Goal: Check status

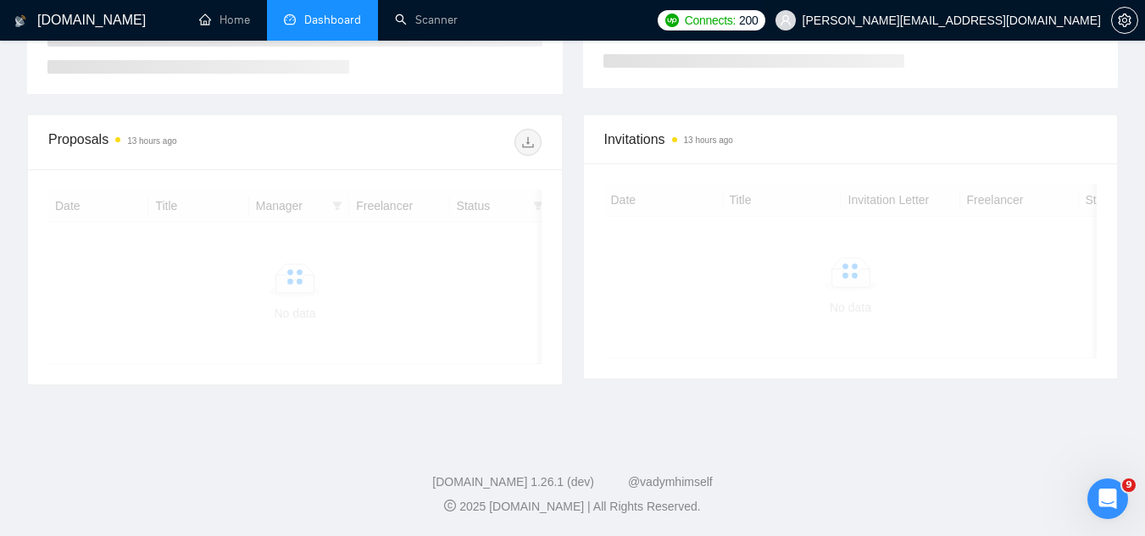
scroll to position [405, 0]
click at [1005, 20] on span "[PERSON_NAME][EMAIL_ADDRESS][DOMAIN_NAME]" at bounding box center [951, 20] width 298 height 0
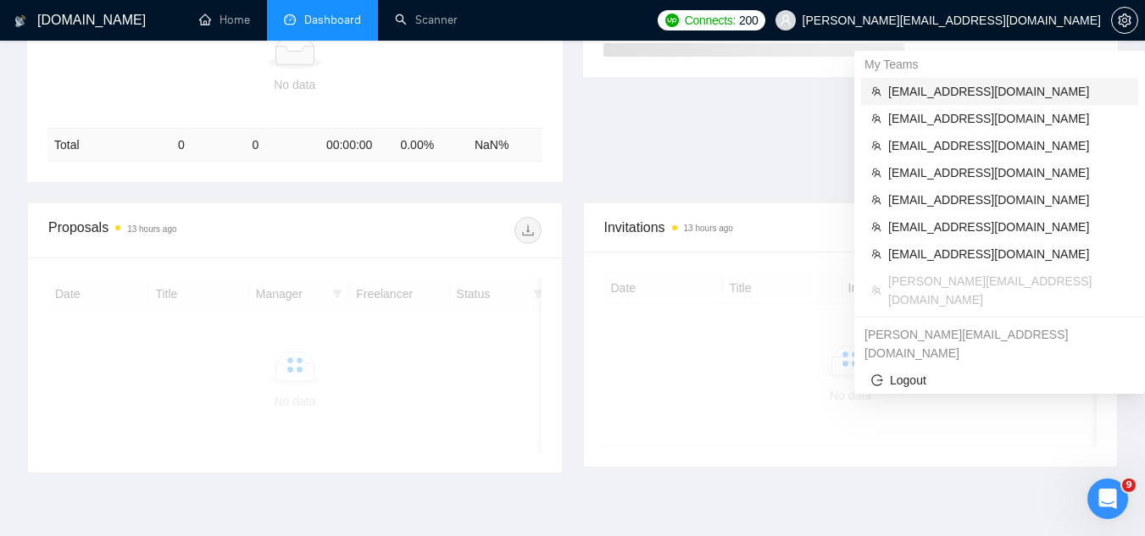
click at [986, 88] on span "[EMAIL_ADDRESS][DOMAIN_NAME]" at bounding box center [1008, 91] width 240 height 19
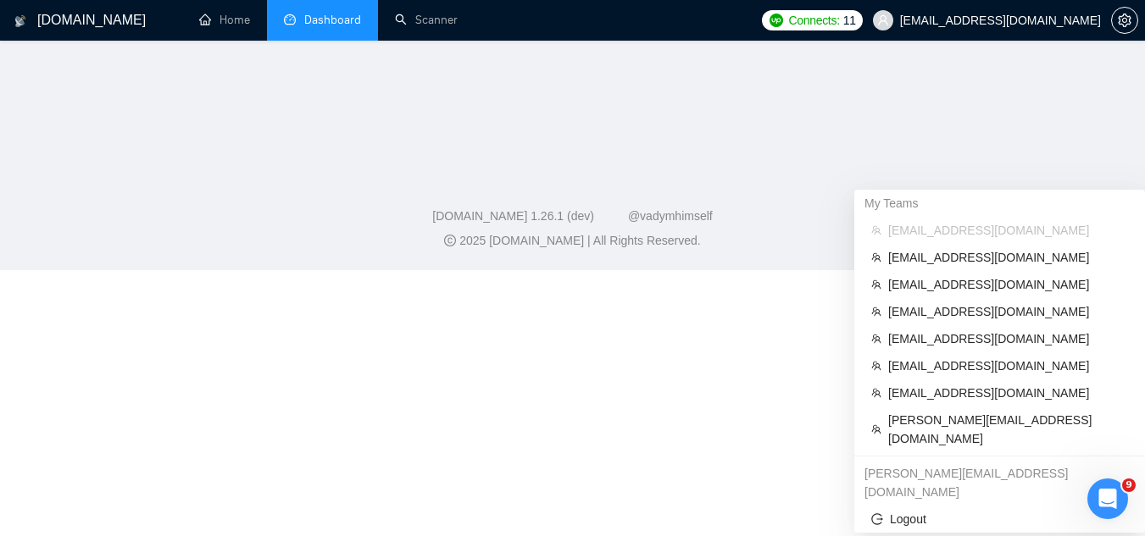
scroll to position [607, 0]
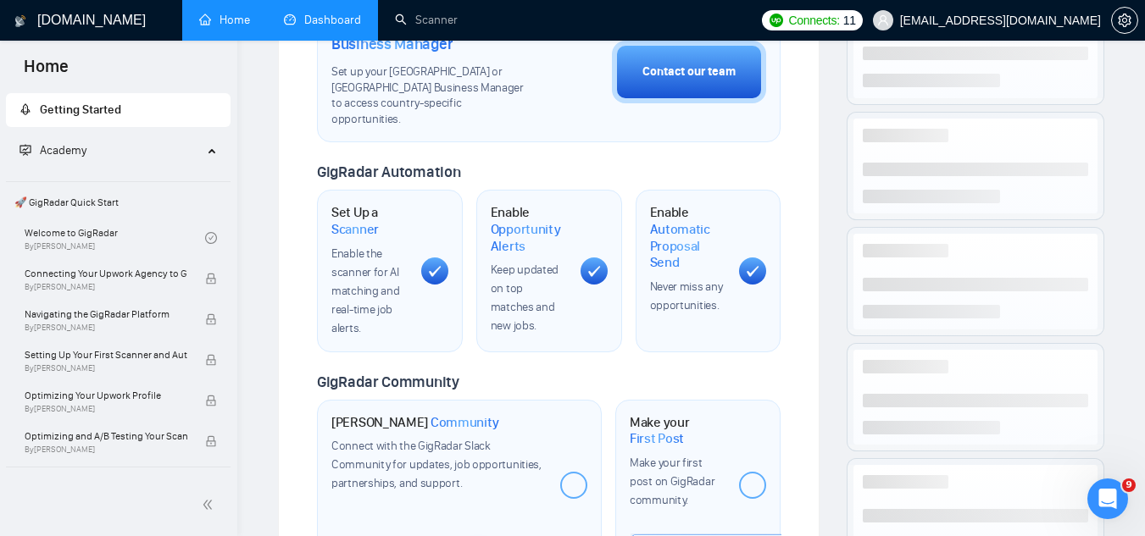
click at [343, 21] on link "Dashboard" at bounding box center [322, 20] width 77 height 14
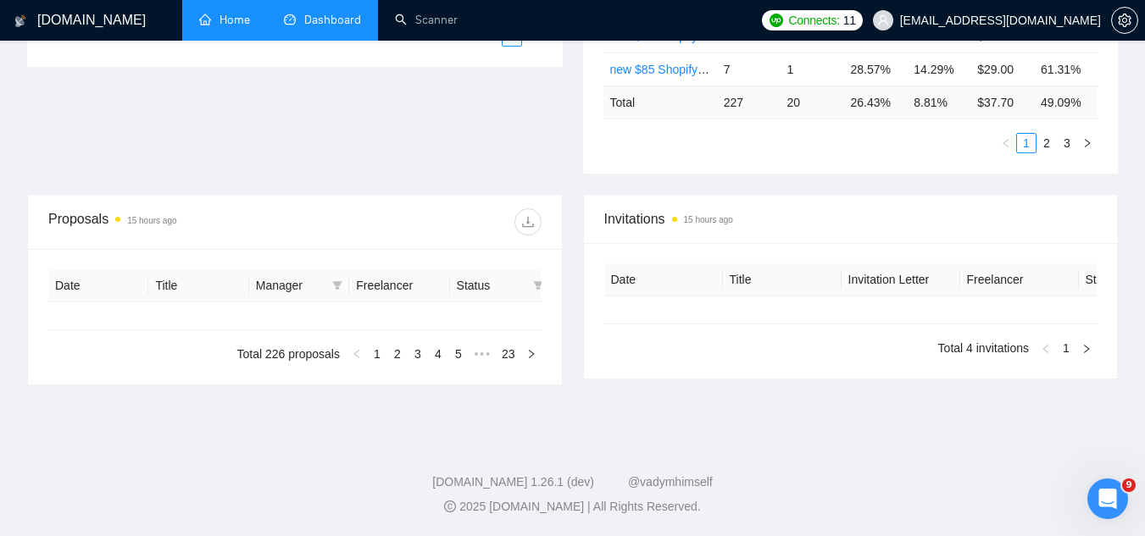
type input "[DATE]"
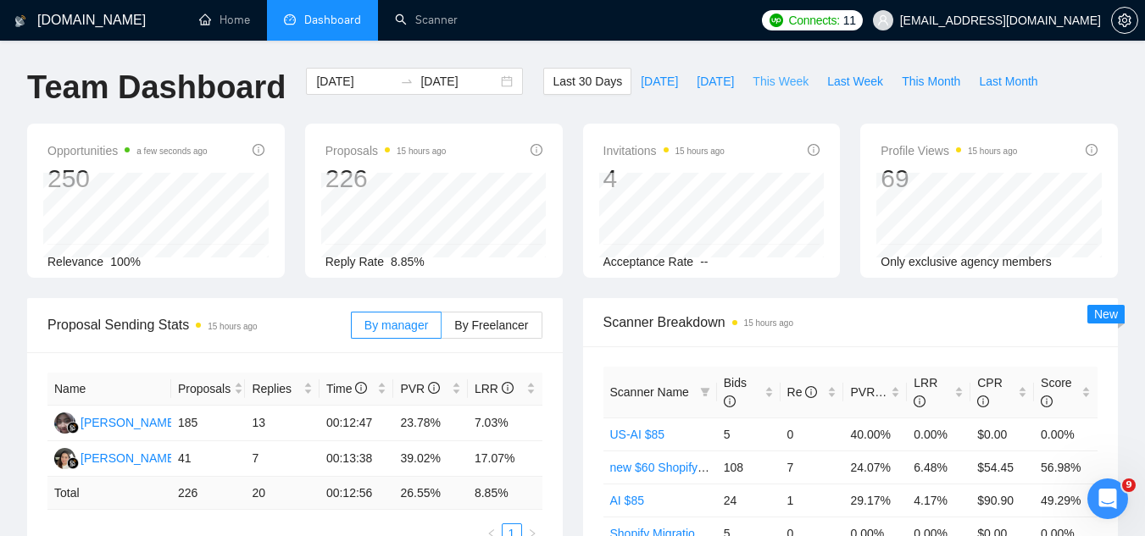
click at [758, 72] on span "This Week" at bounding box center [780, 81] width 56 height 19
type input "[DATE]"
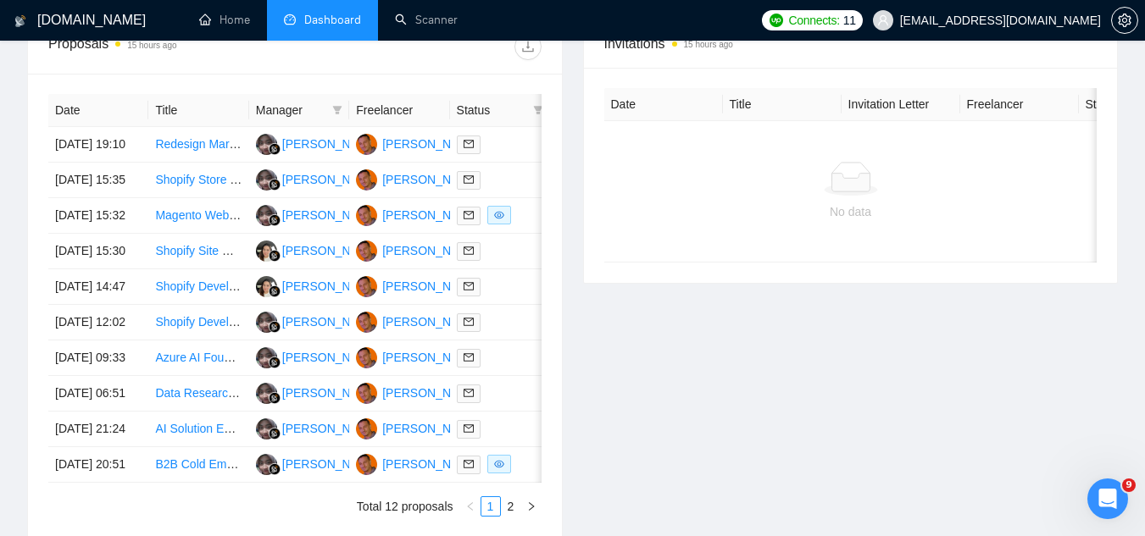
scroll to position [678, 0]
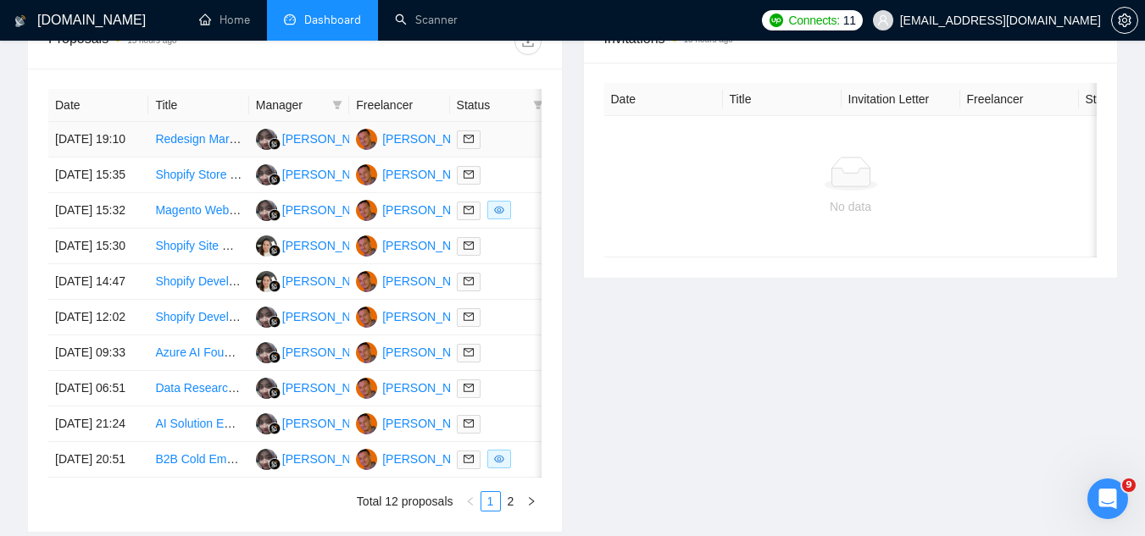
click at [212, 158] on td "Redesign Marketplace Menu Structure – Industrial/Capital Equipment Expert Needed" at bounding box center [198, 140] width 100 height 36
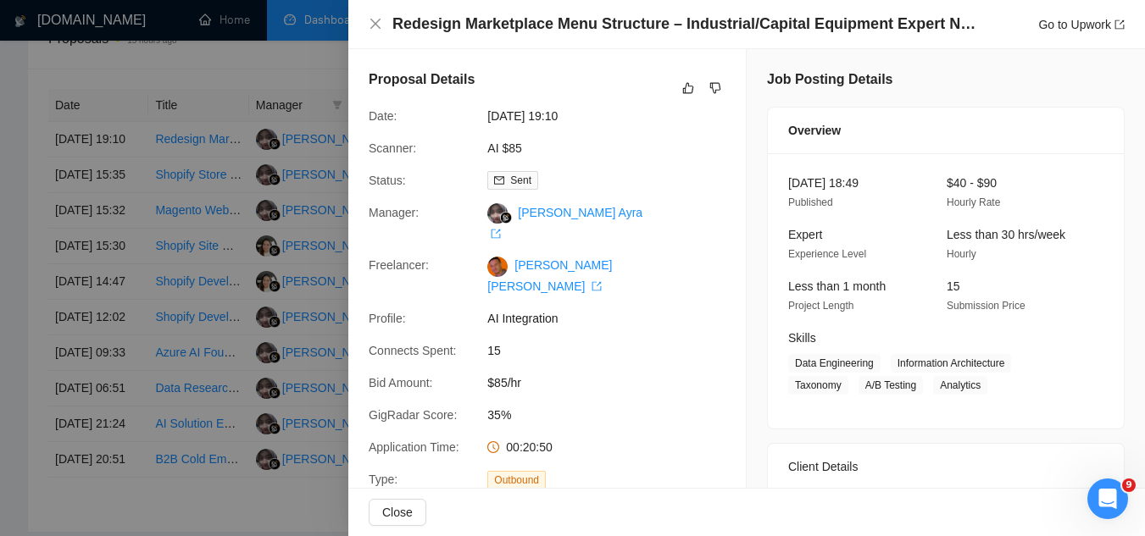
click at [228, 61] on div at bounding box center [572, 268] width 1145 height 536
